Goal: Obtain resource: Download file/media

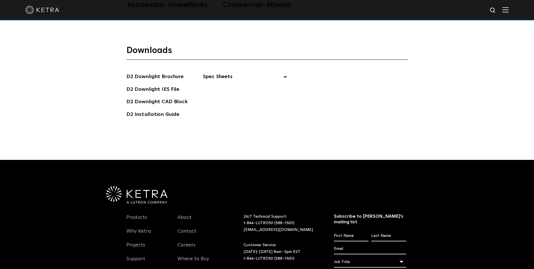
scroll to position [1572, 0]
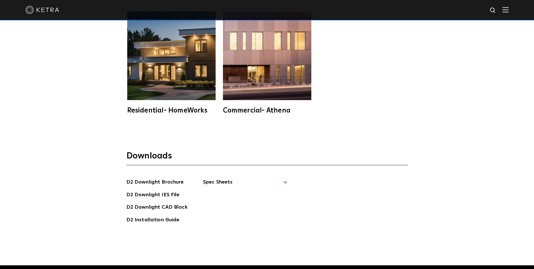
click at [214, 178] on span "Spec Sheets" at bounding box center [245, 184] width 85 height 12
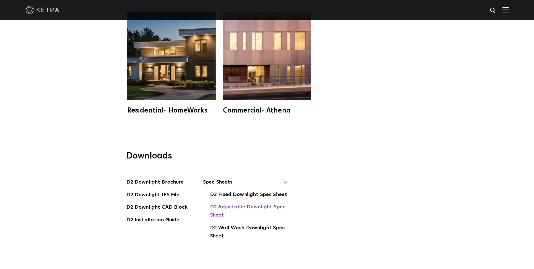
click at [222, 203] on link "D2 Adjustable Downlight Spec Sheet" at bounding box center [248, 211] width 77 height 17
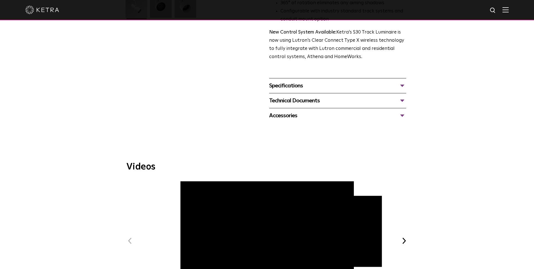
scroll to position [141, 0]
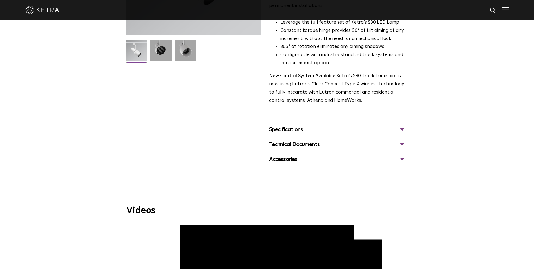
click at [402, 125] on div "Specifications" at bounding box center [337, 129] width 137 height 9
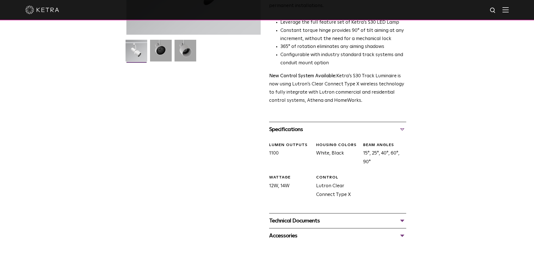
click at [401, 216] on div "Technical Documents" at bounding box center [337, 220] width 137 height 9
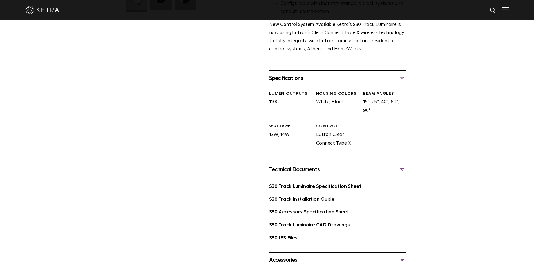
scroll to position [197, 0]
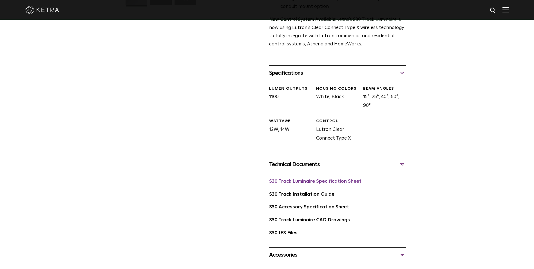
click at [308, 179] on link "S30 Track Luminaire Specification Sheet" at bounding box center [315, 181] width 92 height 5
